Goal: Task Accomplishment & Management: Use online tool/utility

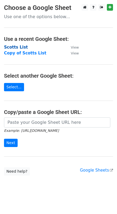
click at [16, 47] on strong "Scotts List" at bounding box center [16, 47] width 24 height 5
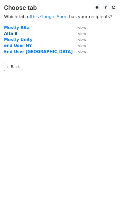
click at [13, 34] on strong "Alta B" at bounding box center [11, 33] width 14 height 5
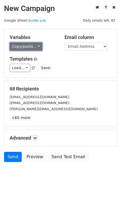
click at [29, 48] on link "Copy/paste..." at bounding box center [26, 47] width 33 height 8
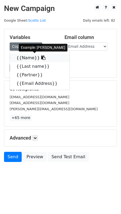
click at [28, 58] on link "{{Name}}" at bounding box center [40, 58] width 60 height 9
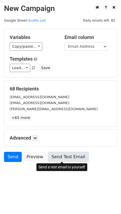
click at [63, 157] on link "Send Test Email" at bounding box center [68, 157] width 41 height 10
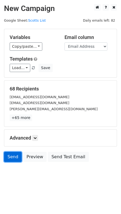
click at [9, 158] on link "Send" at bounding box center [13, 157] width 18 height 10
